Goal: Transaction & Acquisition: Purchase product/service

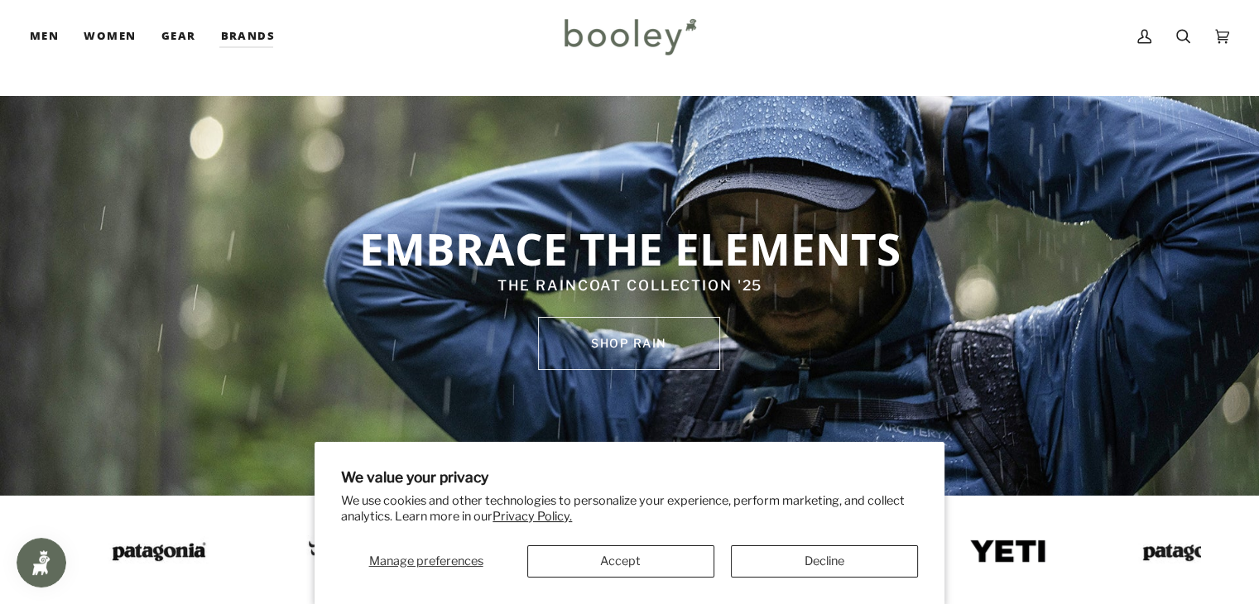
scroll to position [73, 0]
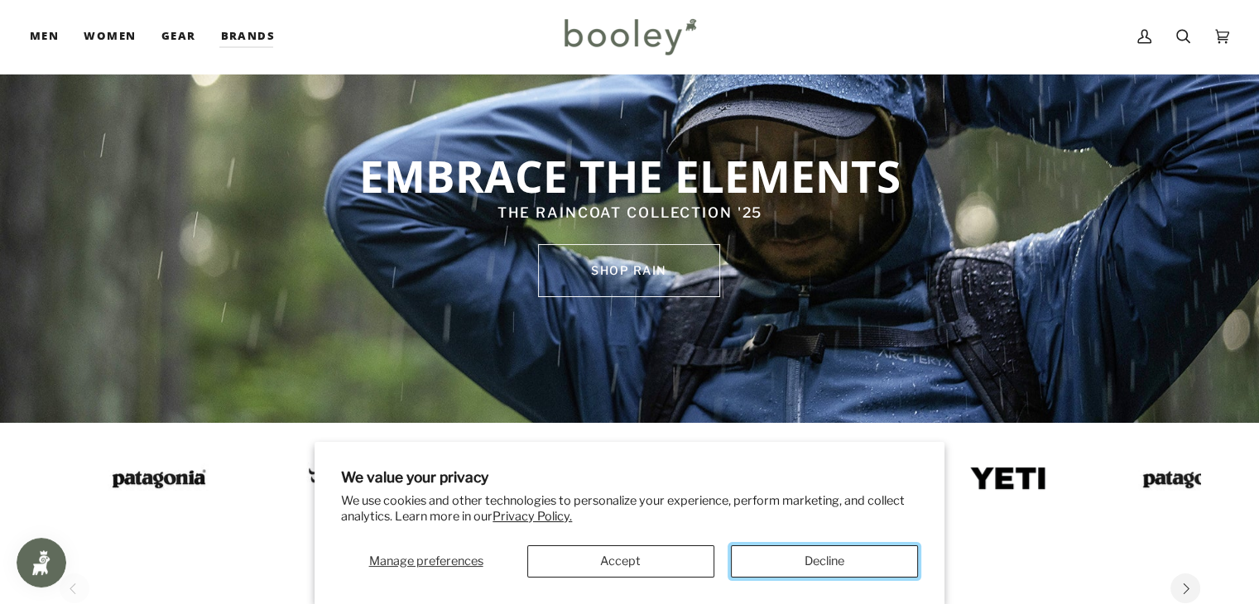
click at [815, 567] on button "Decline" at bounding box center [824, 561] width 187 height 32
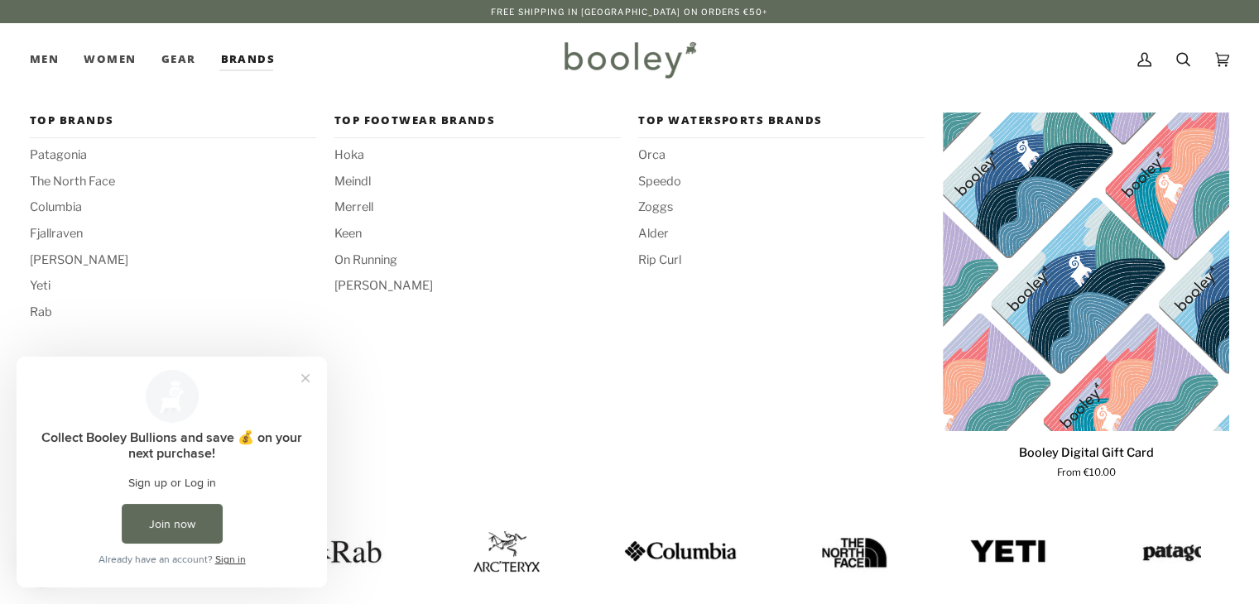
scroll to position [0, 0]
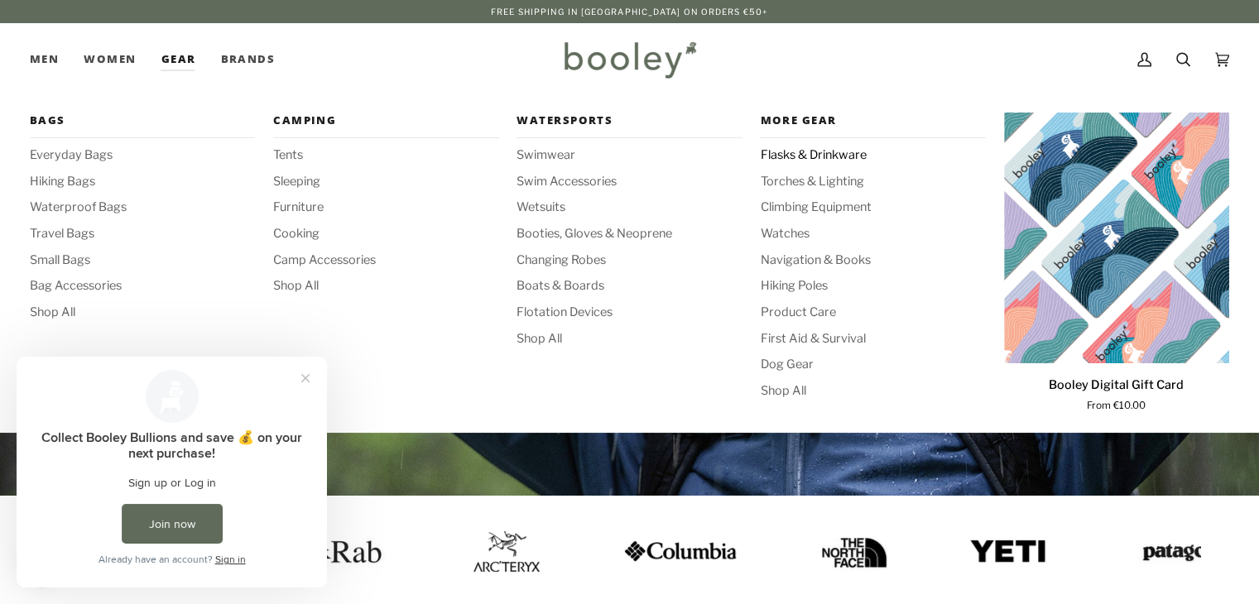
click at [809, 157] on span "Flasks & Drinkware" at bounding box center [872, 155] width 225 height 18
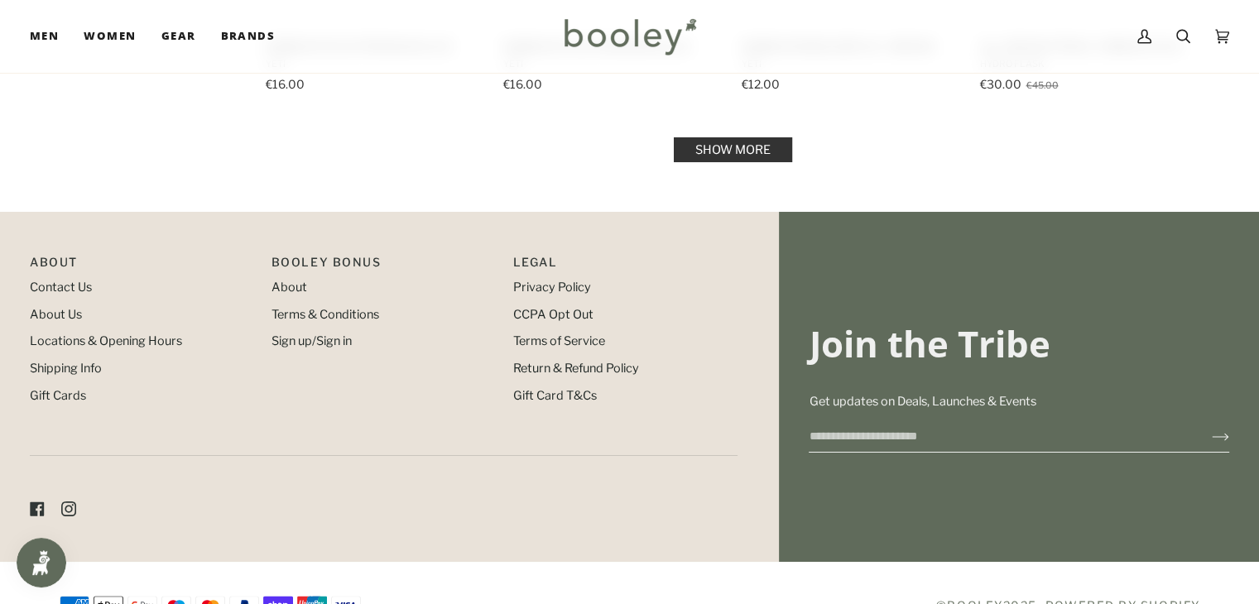
scroll to position [1888, 0]
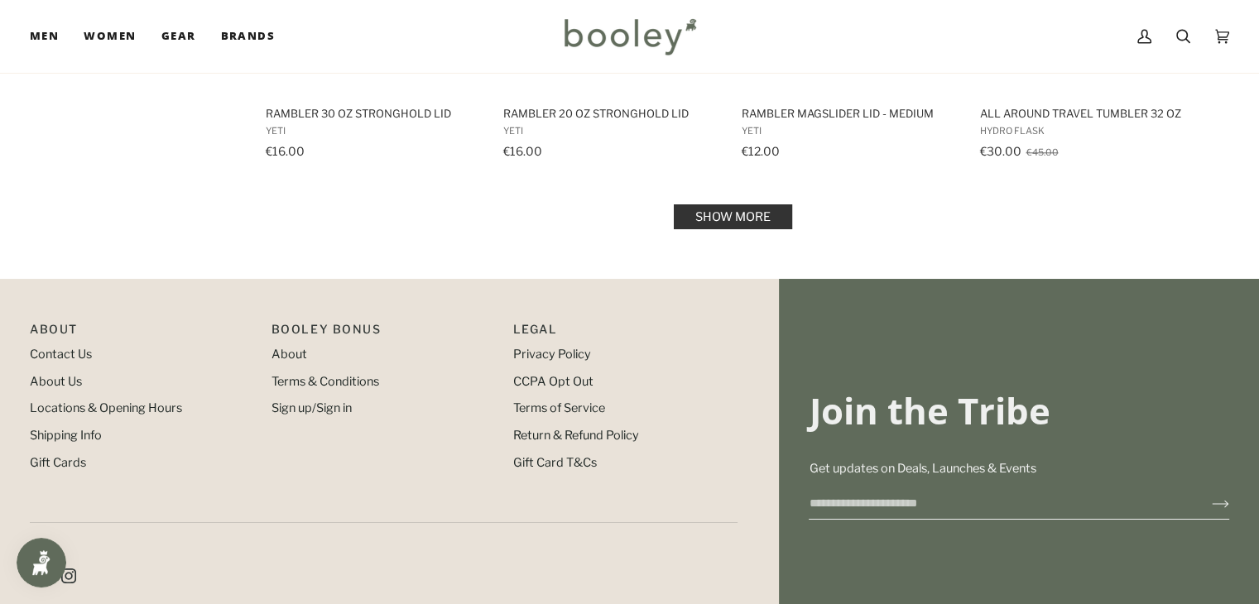
click at [767, 216] on link "Show more" at bounding box center [733, 216] width 118 height 25
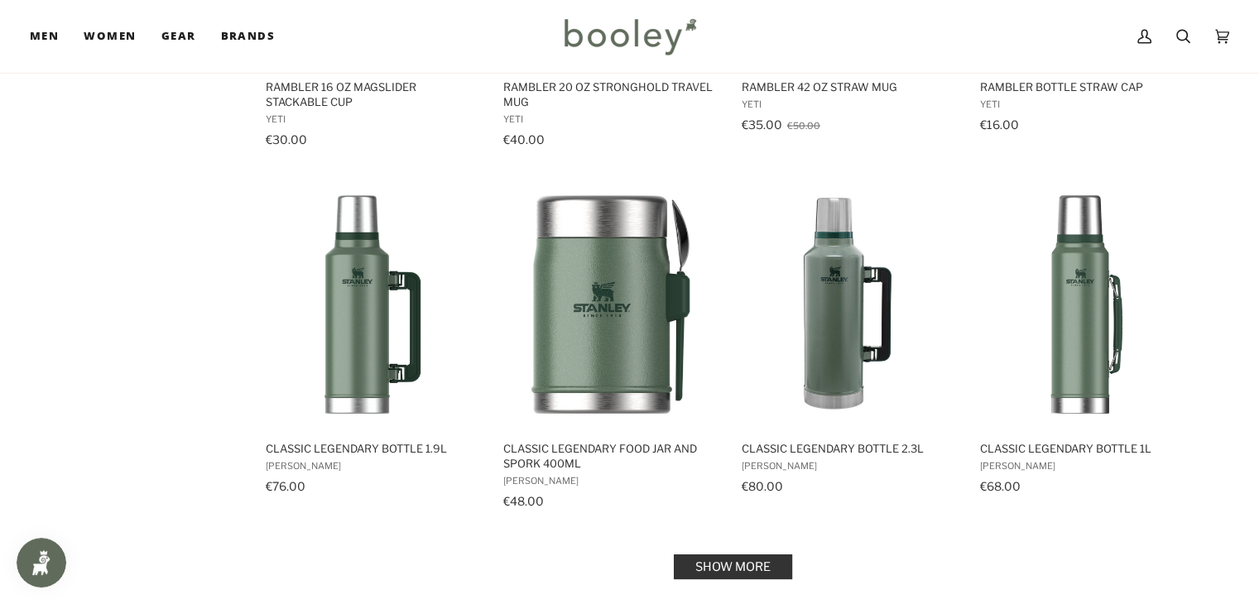
scroll to position [3472, 0]
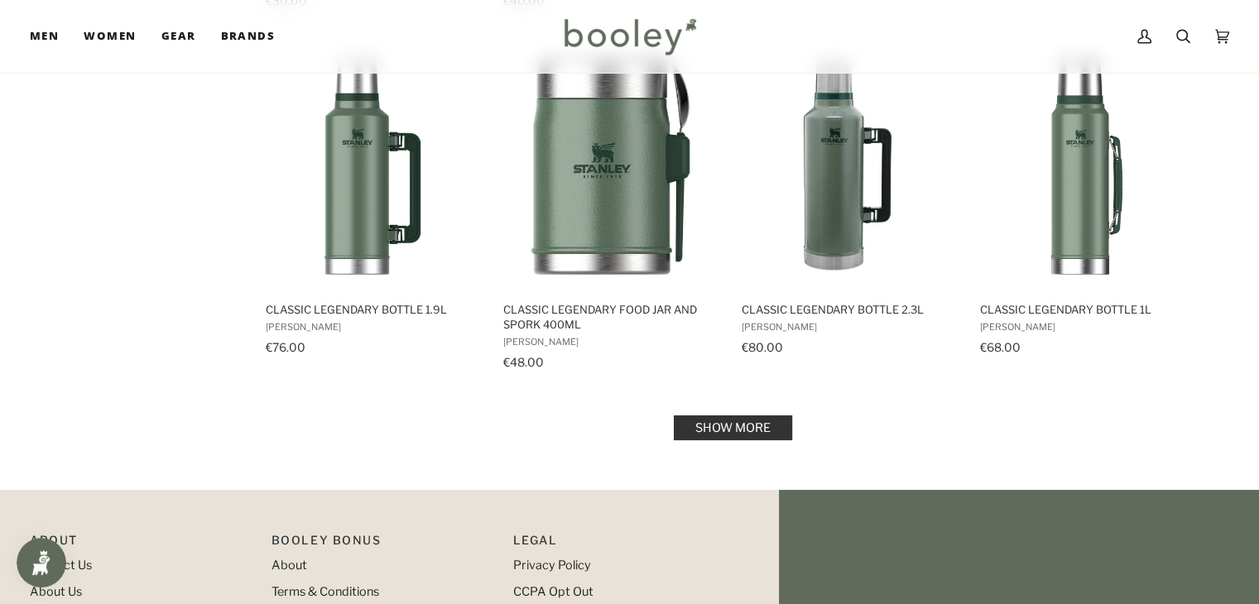
click at [729, 421] on link "Show more" at bounding box center [733, 427] width 118 height 25
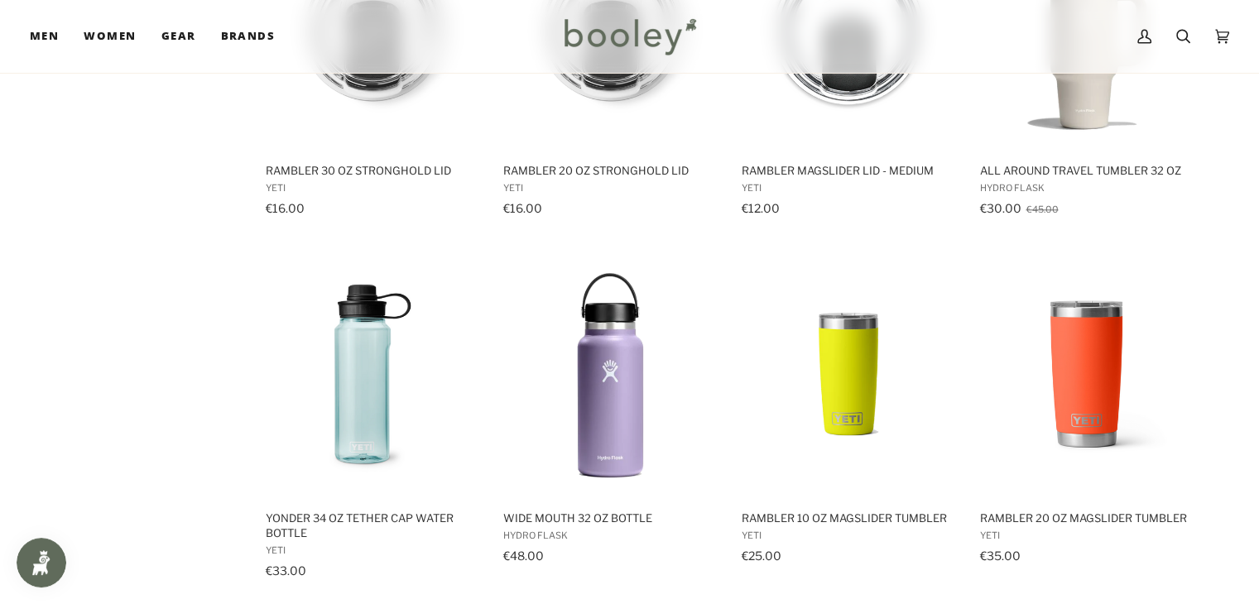
scroll to position [1831, 0]
click at [612, 484] on button "View product" at bounding box center [610, 481] width 218 height 36
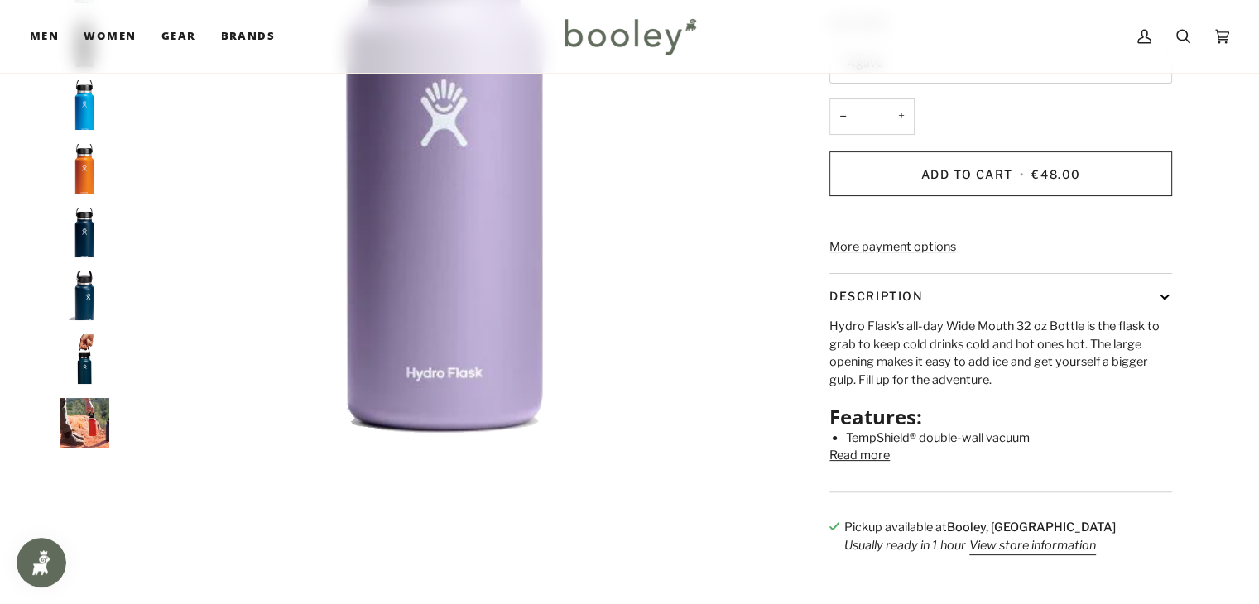
scroll to position [333, 0]
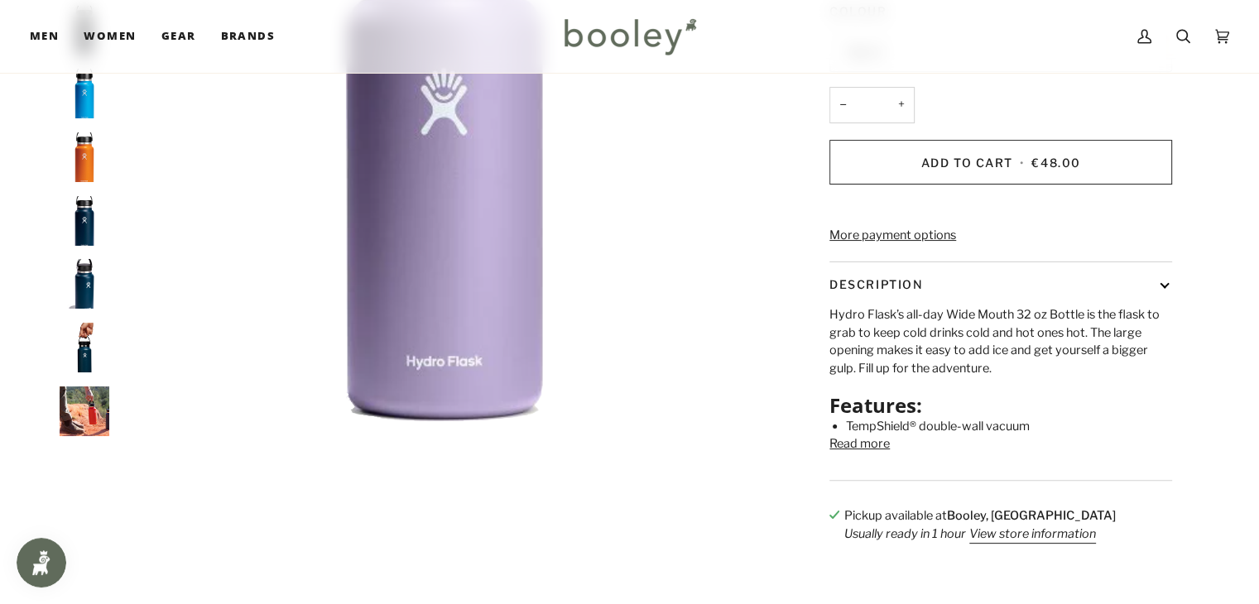
click at [83, 338] on img "Hydro Flask Wide Mouth 32 oz Bottle - Booley Galway" at bounding box center [85, 348] width 50 height 50
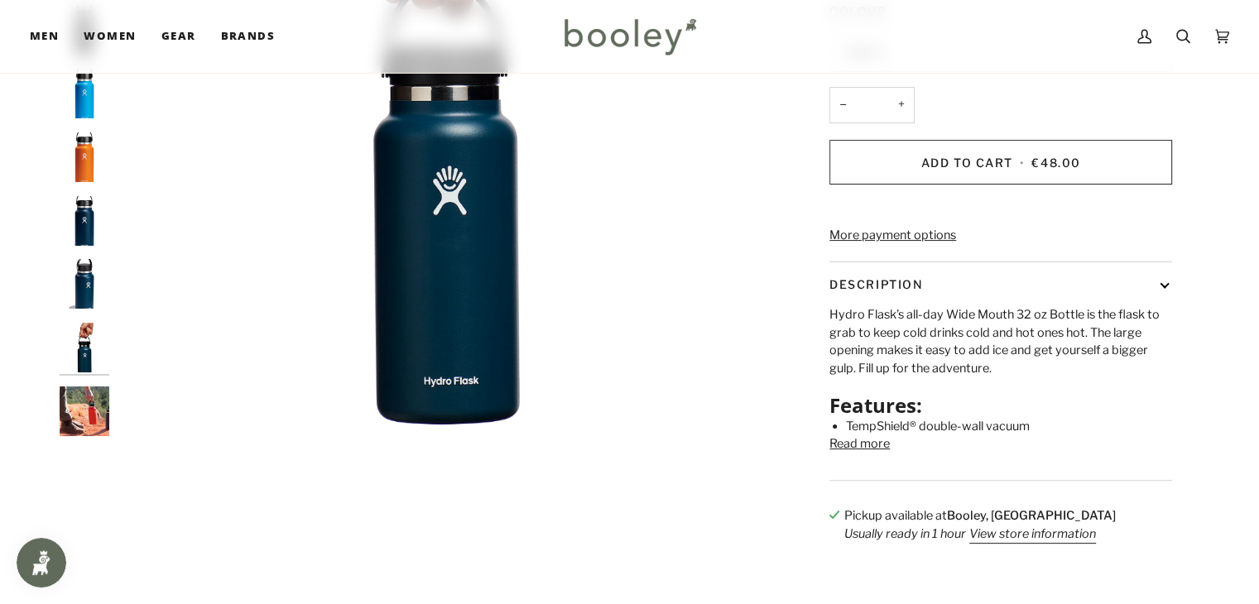
click at [76, 386] on img "Hydro Flask Wide Mouth 32 oz Bottle - Booley Galway" at bounding box center [85, 411] width 50 height 50
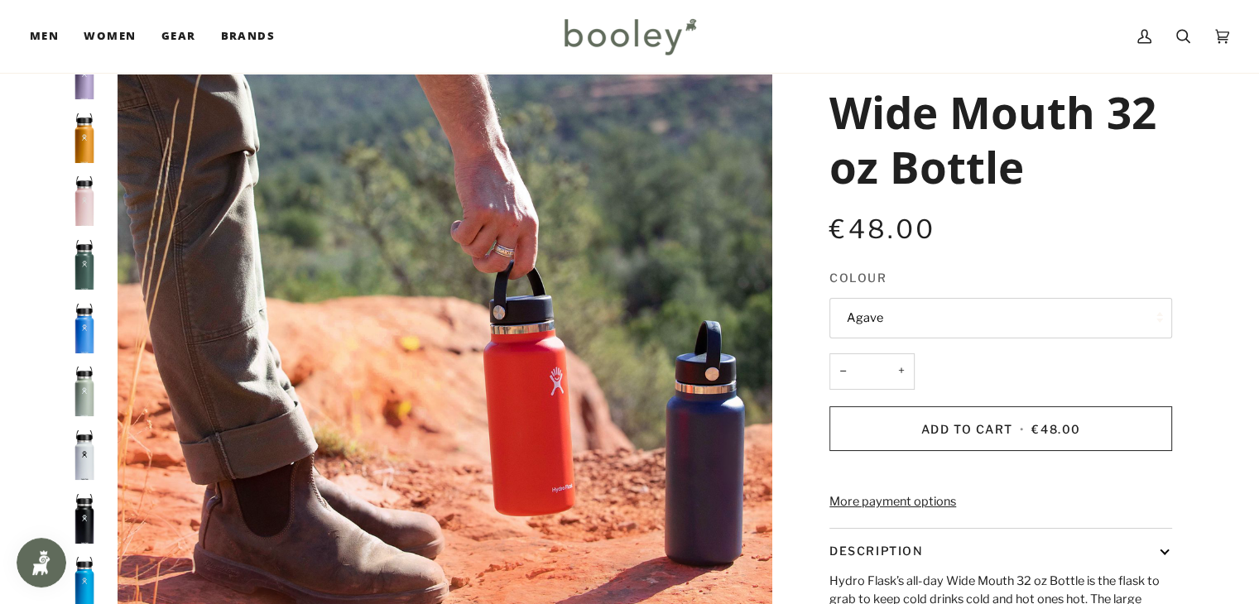
scroll to position [0, 0]
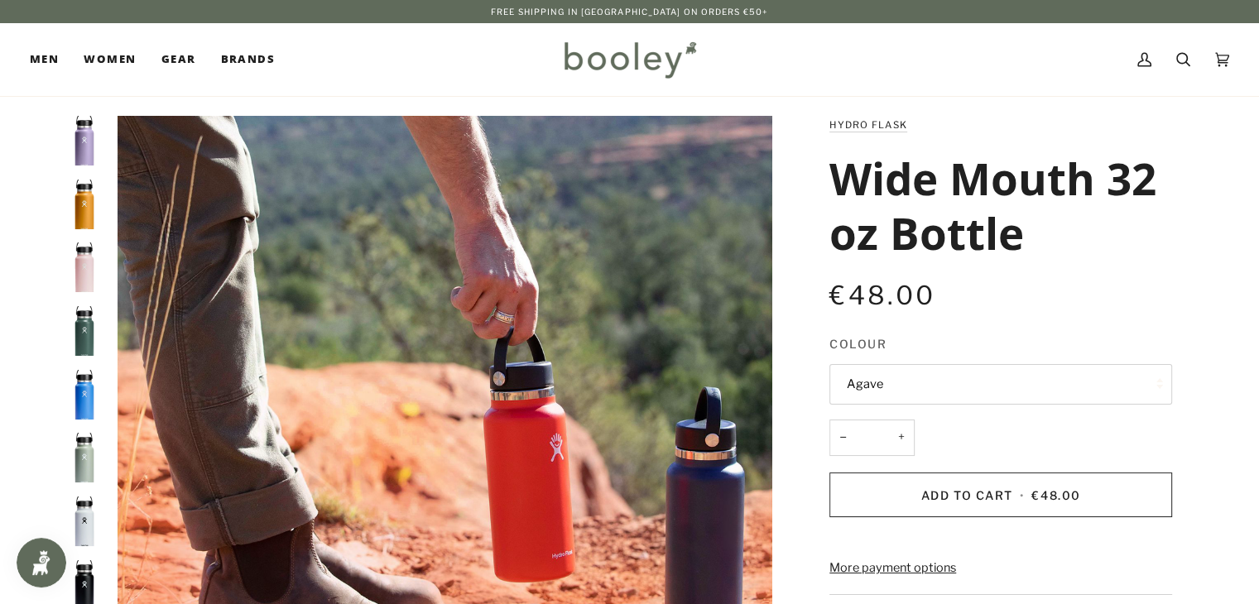
click at [84, 211] on img "Hydro Flask Wide Mouth 32 oz Bottle Fossil - Booley Galway" at bounding box center [85, 205] width 50 height 50
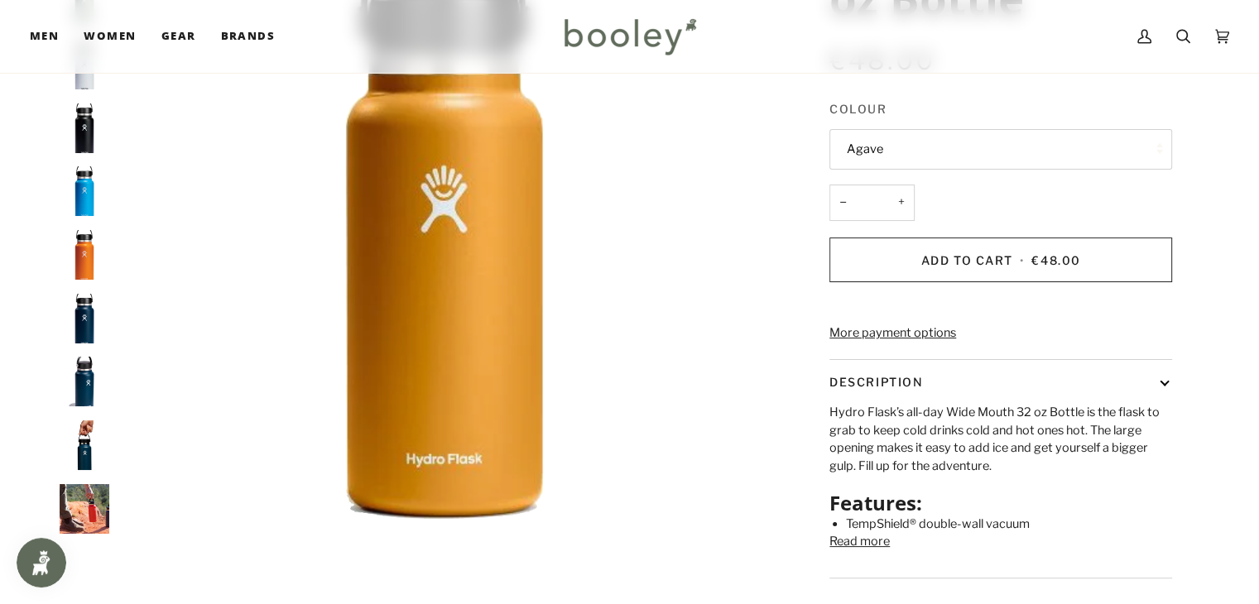
scroll to position [243, 0]
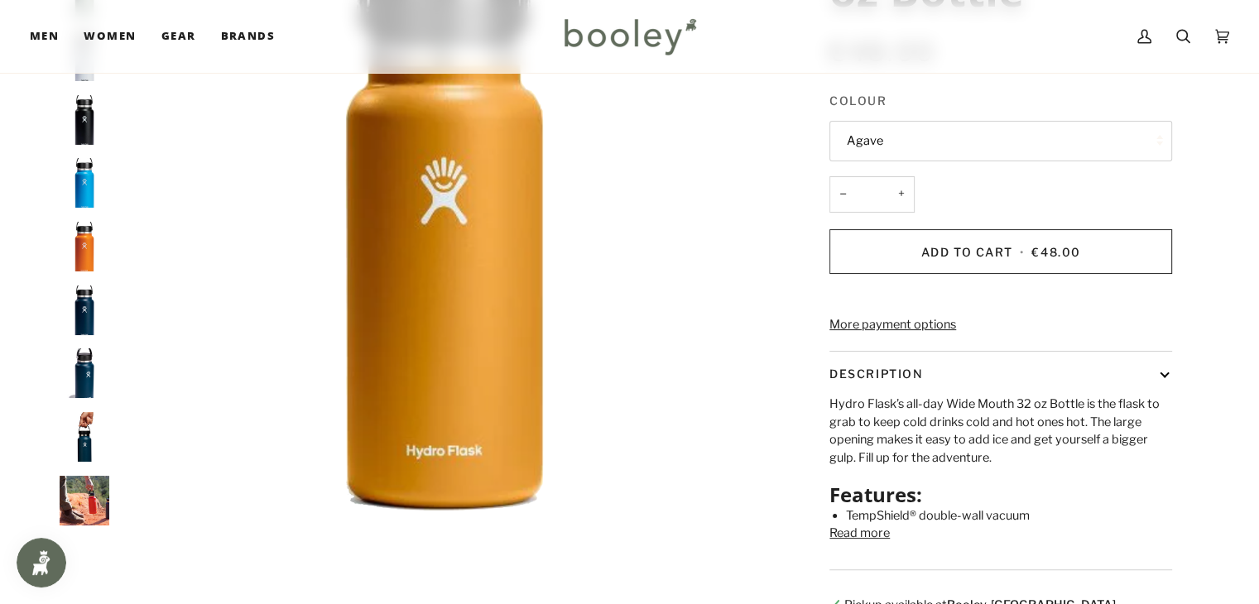
click at [83, 222] on img "Hydro Flask Wide Mouth 32 oz Bottle Mesa - Booley Galway" at bounding box center [85, 247] width 50 height 50
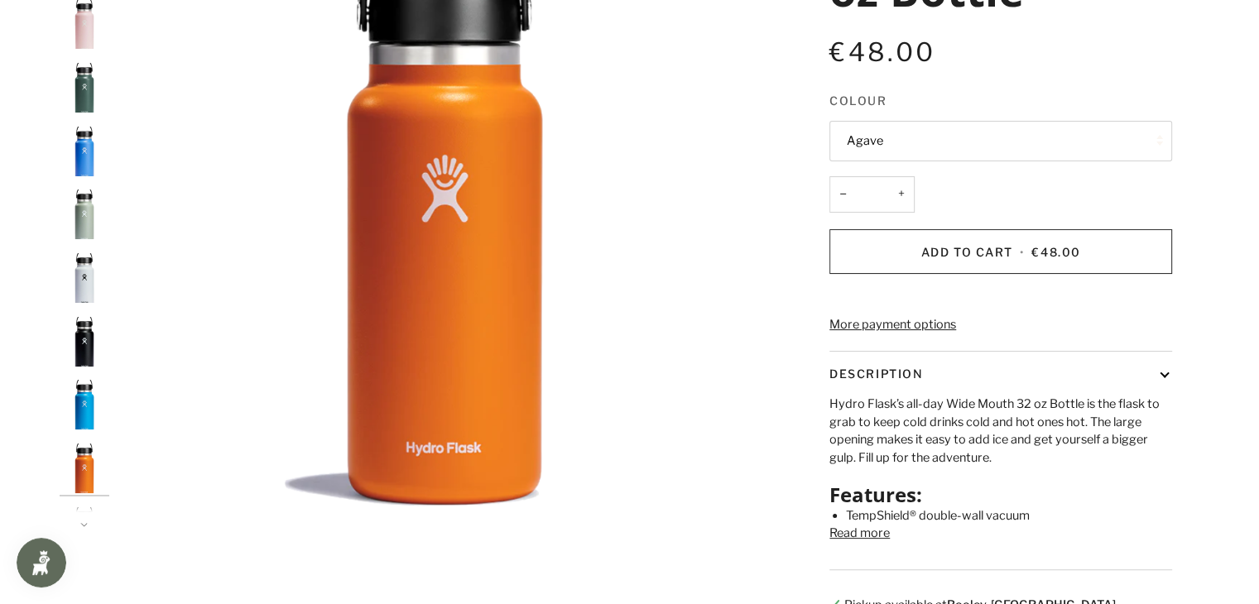
scroll to position [0, 0]
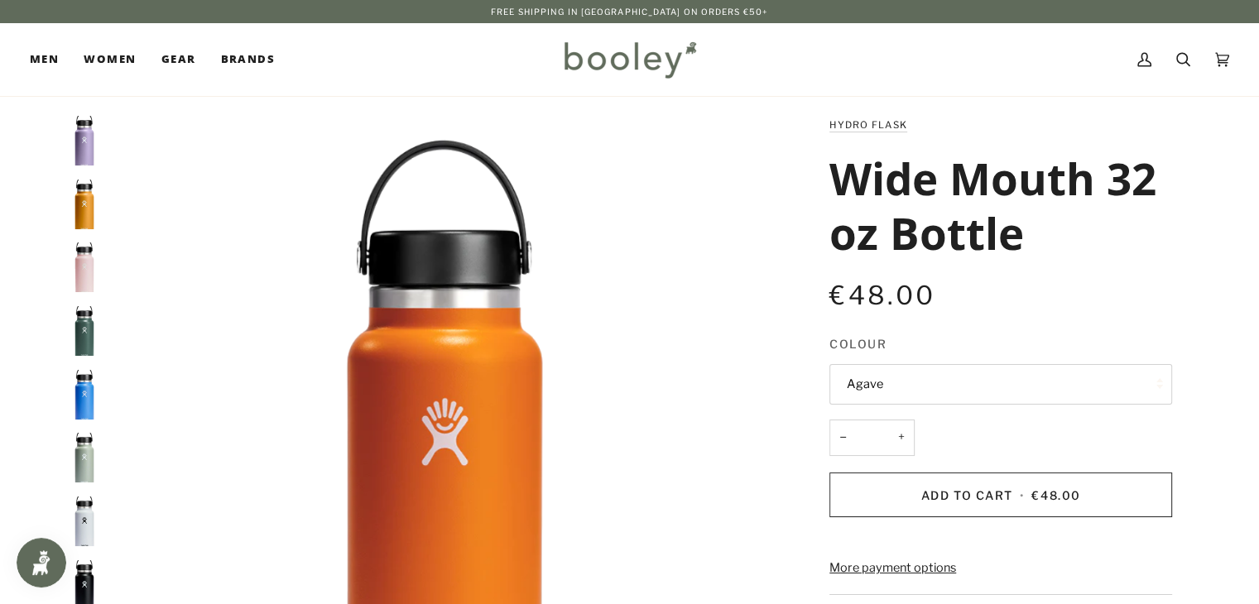
click at [79, 410] on img "Hydro Flask Wide Mouth 32 oz Bottle Cascade - Booley Galway" at bounding box center [85, 395] width 50 height 50
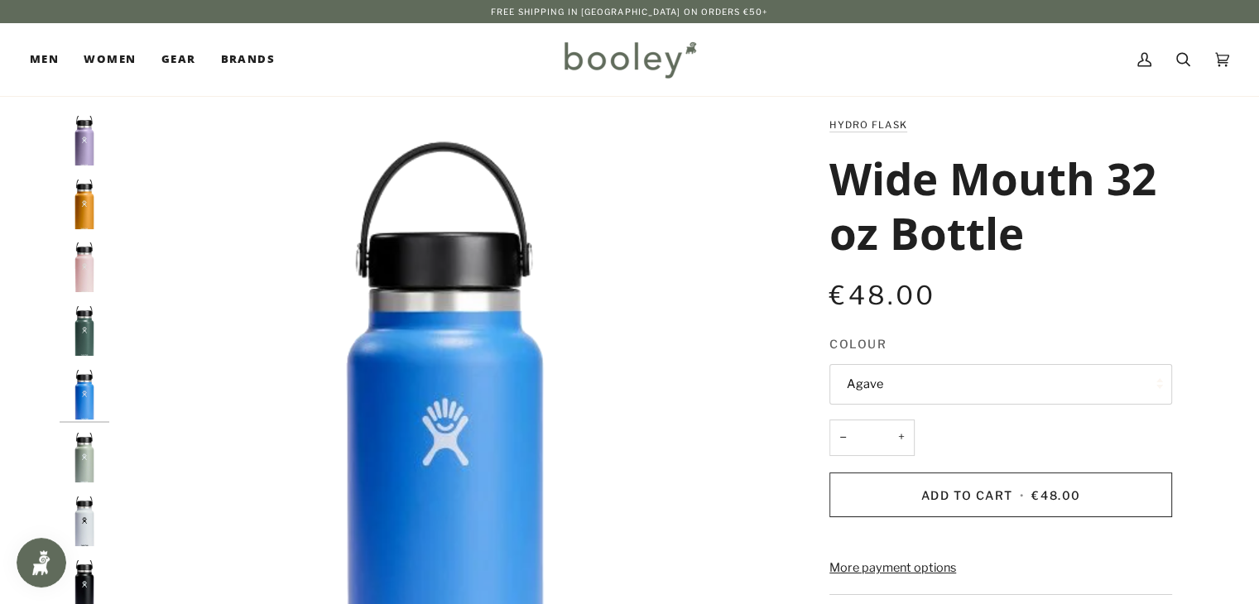
click at [89, 269] on img "Hydro Flask Wide Mouth 32 oz Bottle Trillium - Booley Galway" at bounding box center [85, 267] width 50 height 50
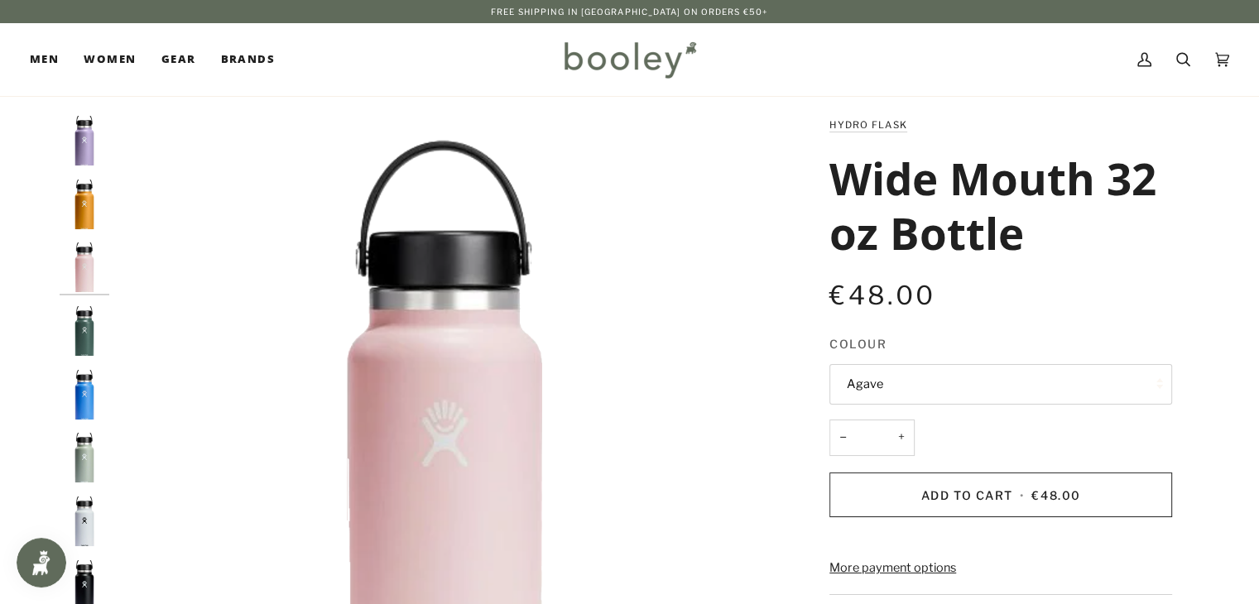
click at [76, 151] on img "Hydro Flask Wide Mouth 32 oz Bottle Moonshadow - Booley Galway" at bounding box center [85, 141] width 50 height 50
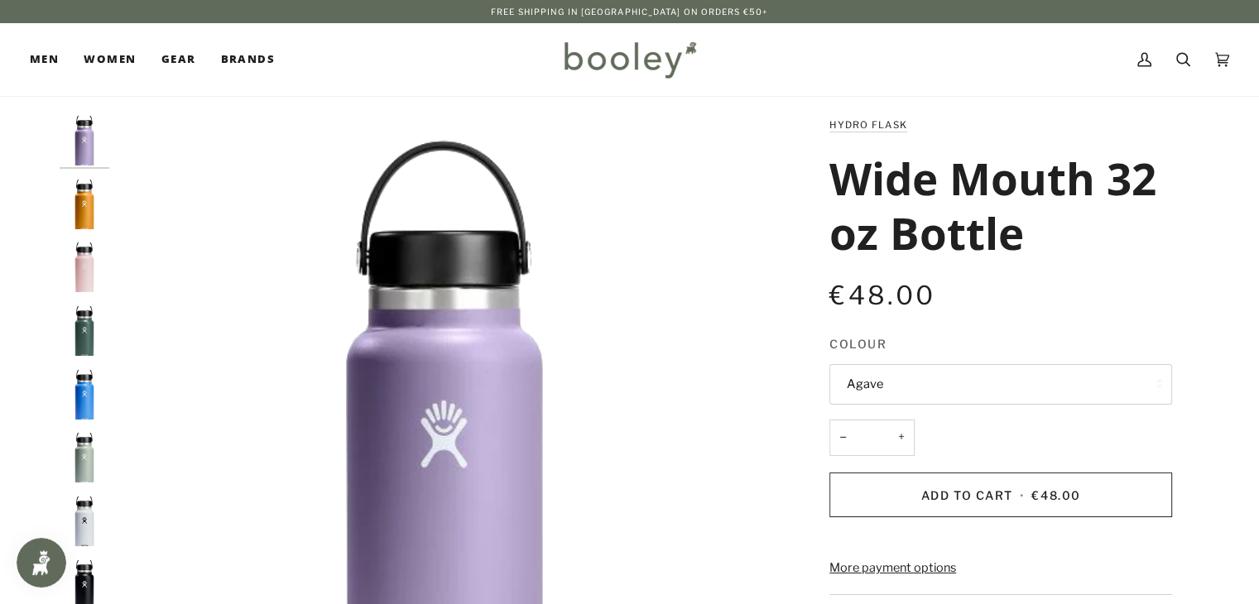
click at [83, 187] on img "Hydro Flask Wide Mouth 32 oz Bottle Fossil - Booley Galway" at bounding box center [85, 205] width 50 height 50
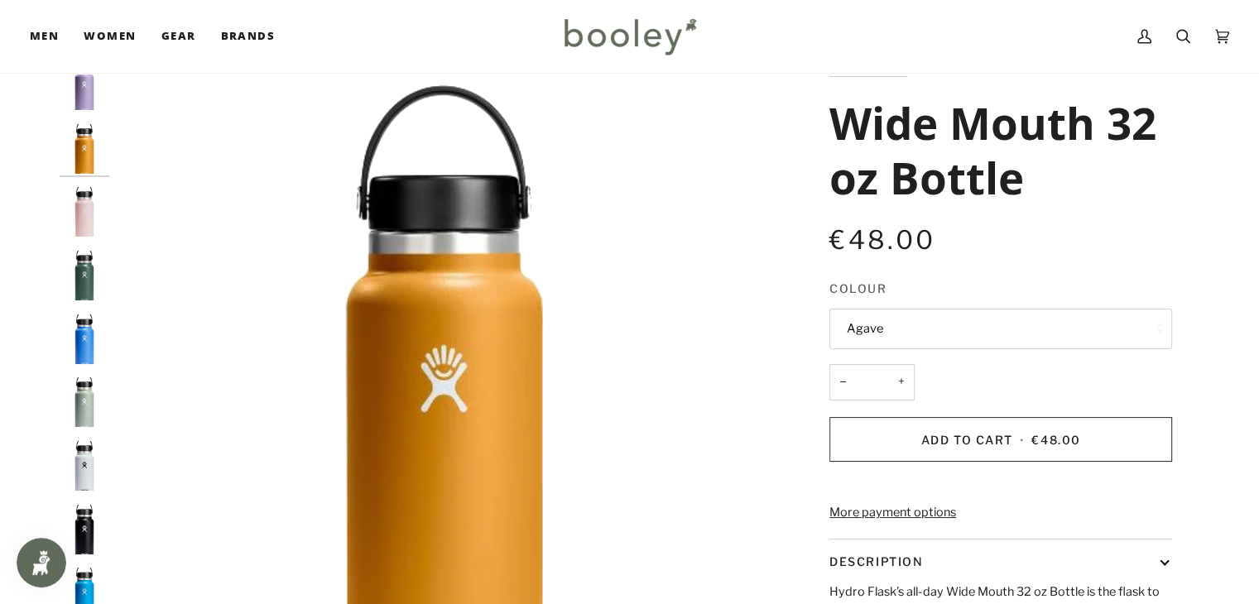
scroll to position [57, 0]
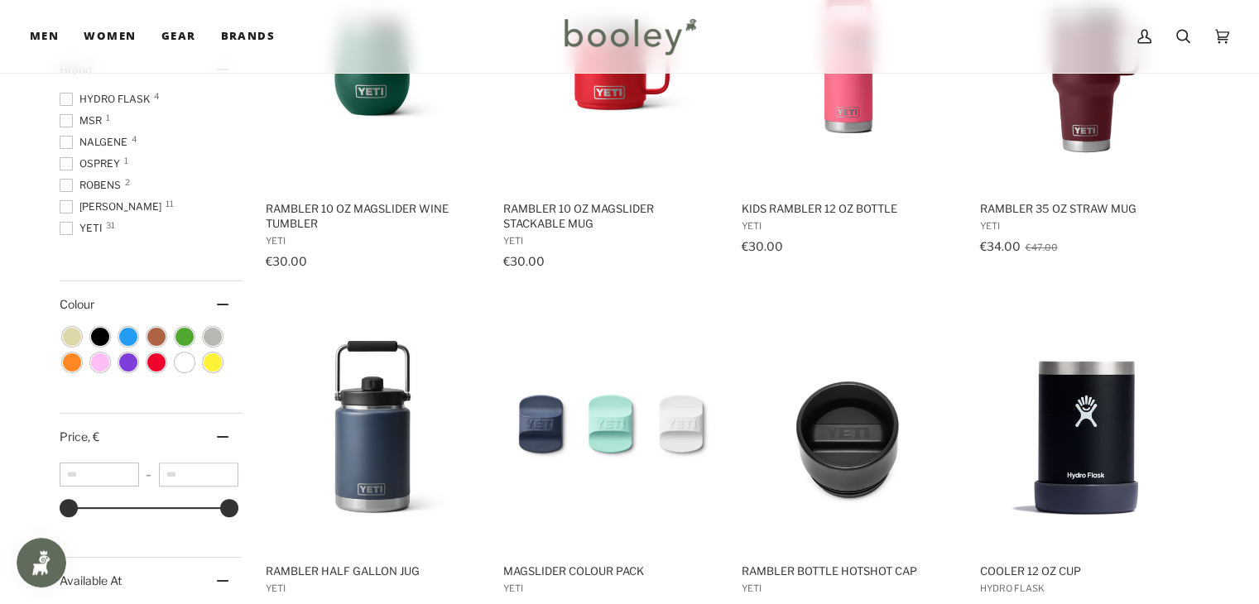
scroll to position [366, 0]
